Goal: Navigation & Orientation: Find specific page/section

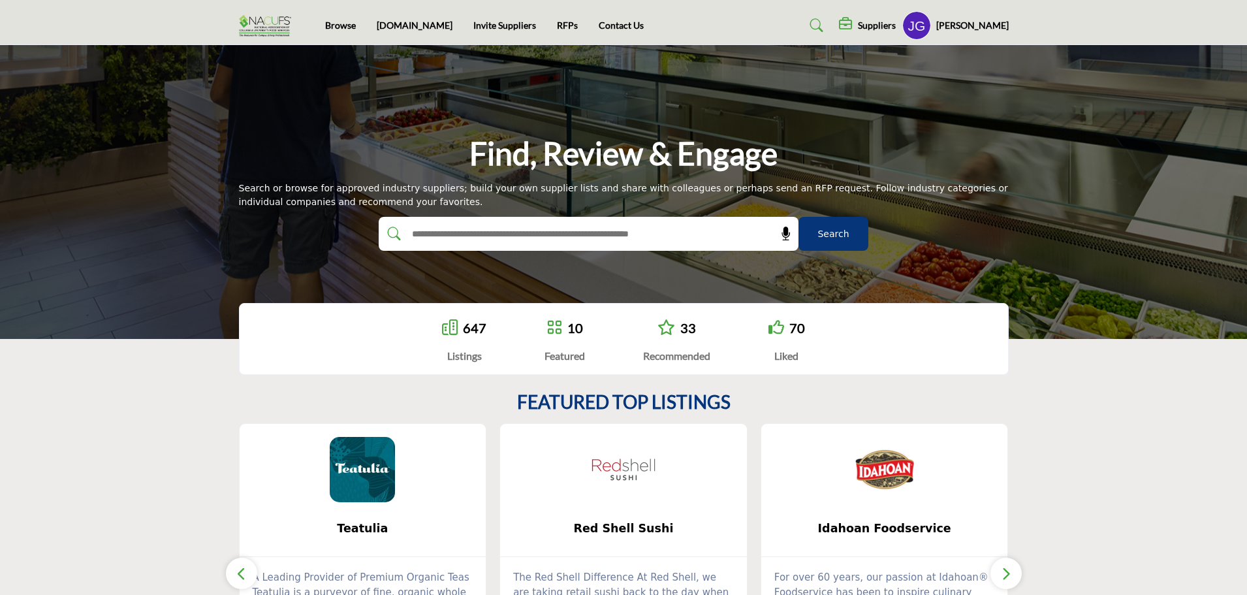
click at [986, 25] on h5 "[PERSON_NAME]" at bounding box center [972, 25] width 72 height 13
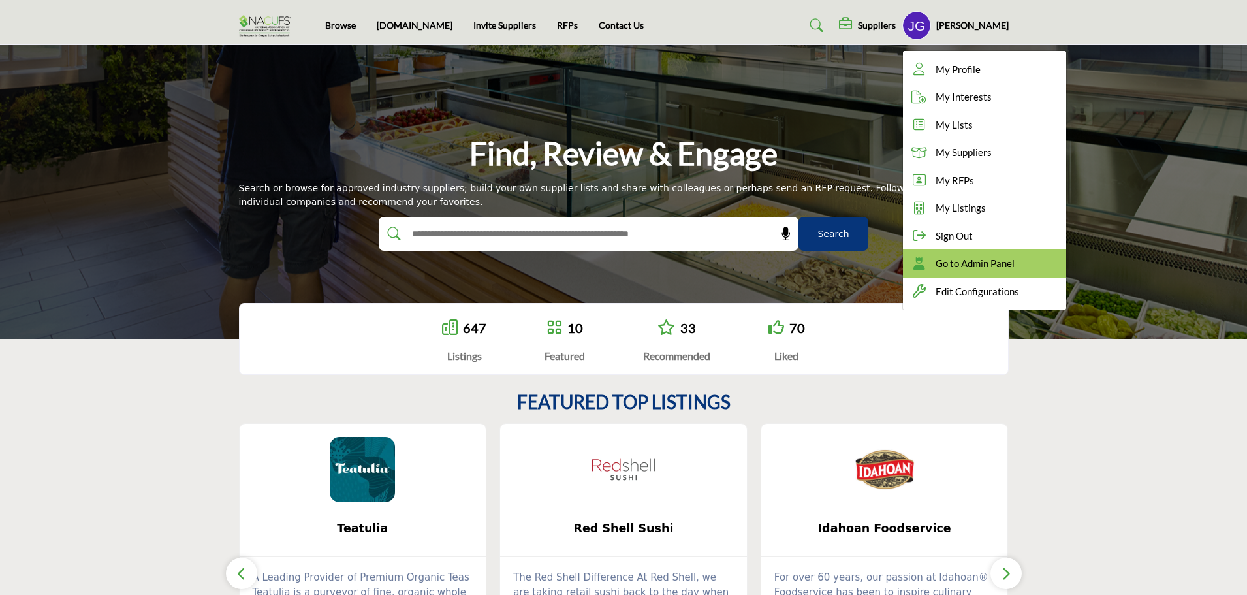
click at [1012, 266] on span "Go to Admin Panel" at bounding box center [974, 263] width 79 height 15
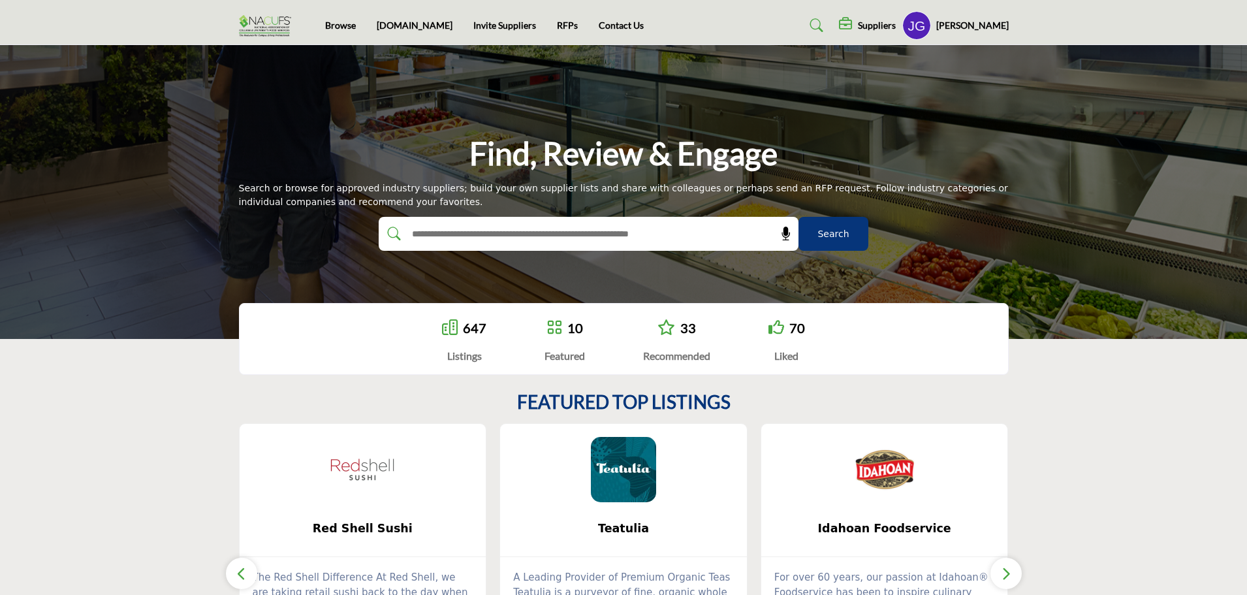
click at [973, 19] on h5 "[PERSON_NAME]" at bounding box center [972, 25] width 72 height 13
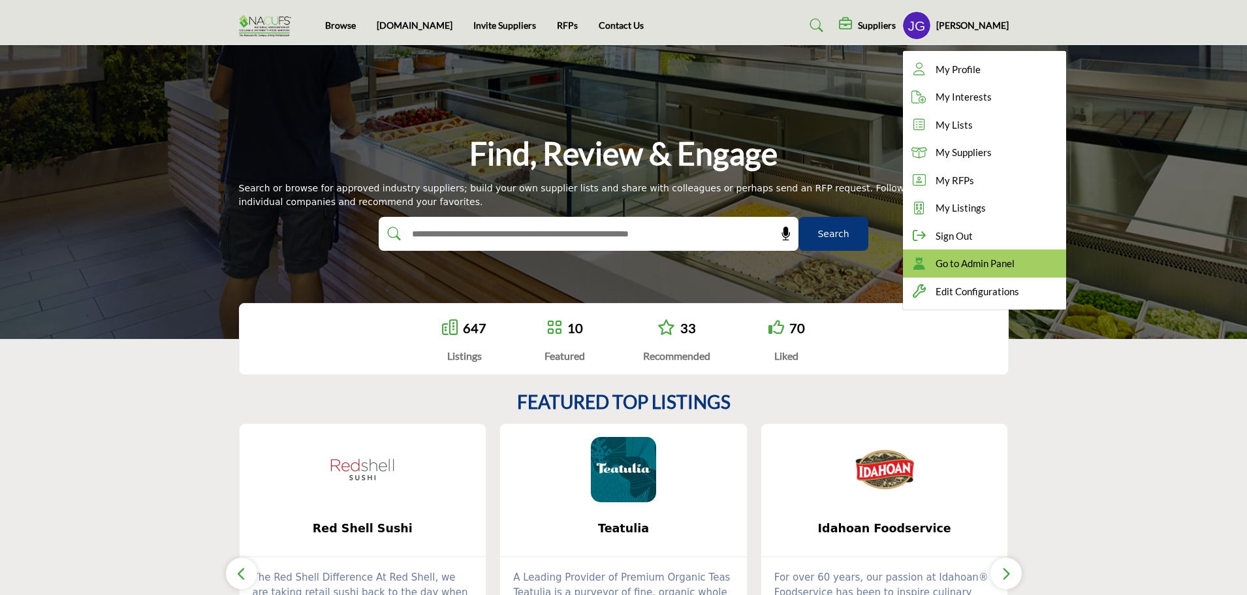
click at [961, 272] on div "Go to Admin Panel" at bounding box center [984, 263] width 163 height 28
